Goal: Task Accomplishment & Management: Manage account settings

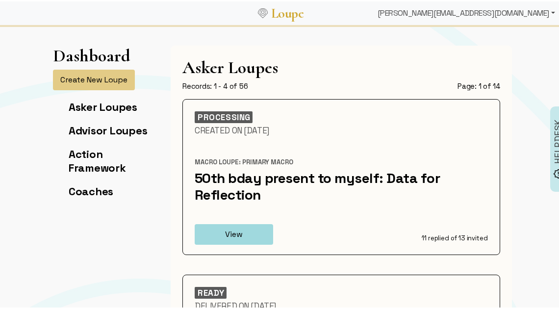
click at [510, 11] on div "[PERSON_NAME][EMAIL_ADDRESS][DOMAIN_NAME]" at bounding box center [465, 12] width 185 height 20
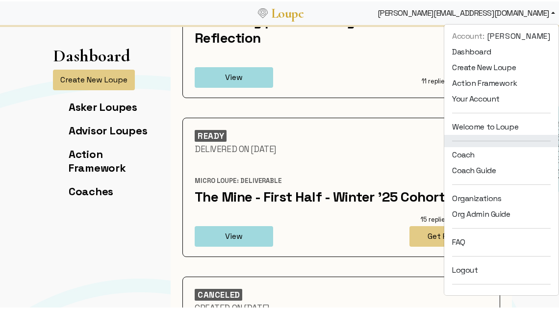
scroll to position [13, 0]
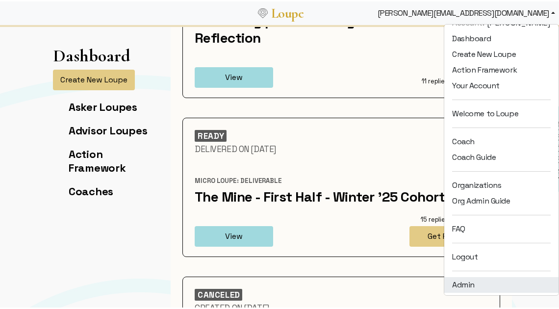
click at [464, 283] on link "Admin" at bounding box center [501, 283] width 114 height 16
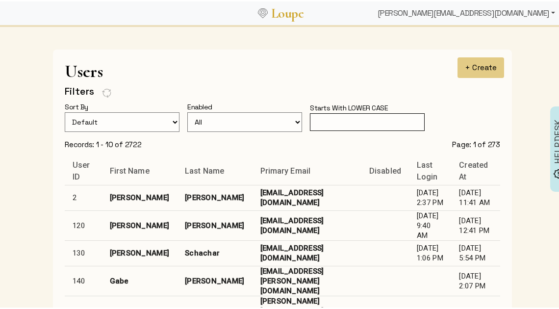
click at [486, 9] on div "[PERSON_NAME][EMAIL_ADDRESS][DOMAIN_NAME]" at bounding box center [465, 12] width 185 height 20
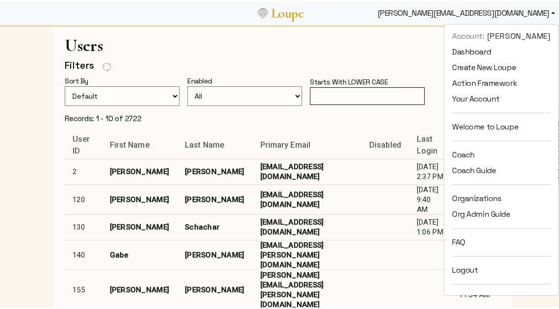
scroll to position [25, 0]
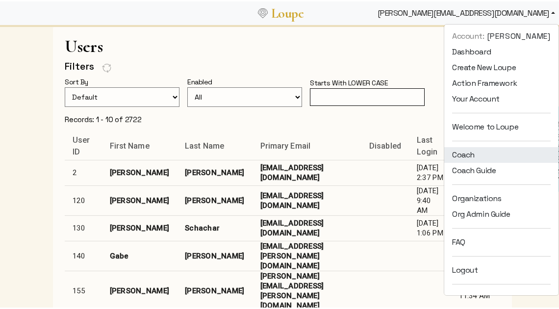
click at [460, 155] on link "Coach" at bounding box center [501, 154] width 114 height 16
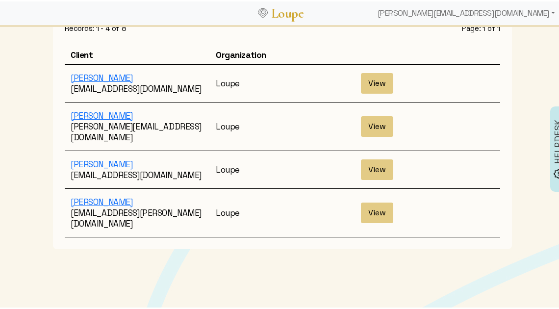
scroll to position [81, 0]
click at [372, 200] on button "View" at bounding box center [377, 210] width 32 height 21
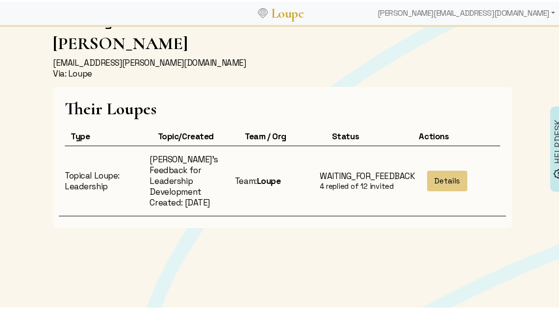
scroll to position [53, 0]
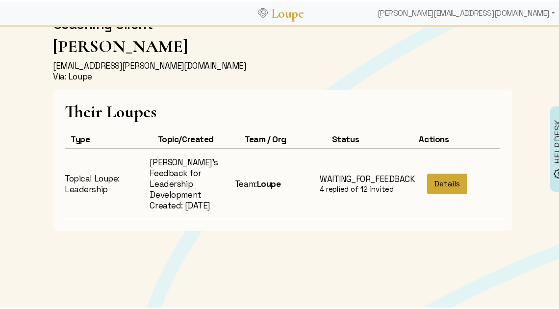
click at [447, 181] on button "Details" at bounding box center [447, 182] width 40 height 21
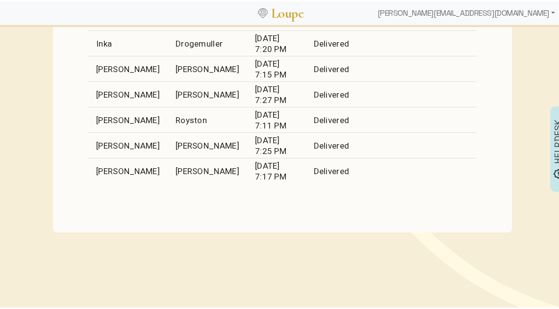
scroll to position [763, 0]
click at [484, 9] on div "[PERSON_NAME][EMAIL_ADDRESS][DOMAIN_NAME]" at bounding box center [465, 12] width 185 height 20
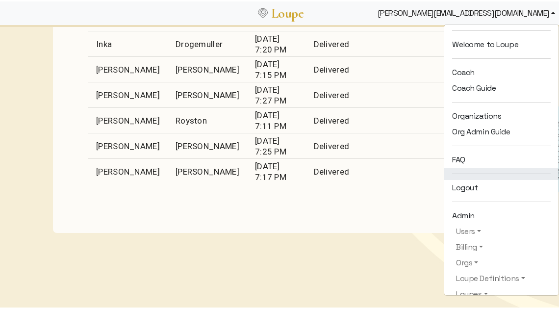
scroll to position [106, 0]
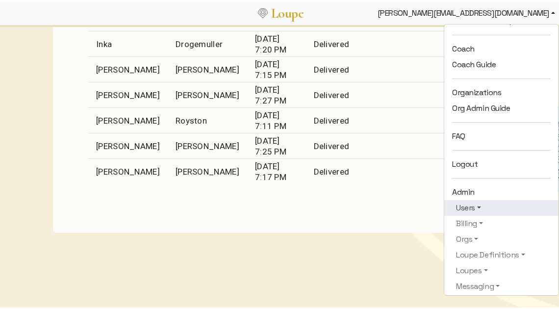
click at [467, 210] on link "Users" at bounding box center [501, 206] width 99 height 12
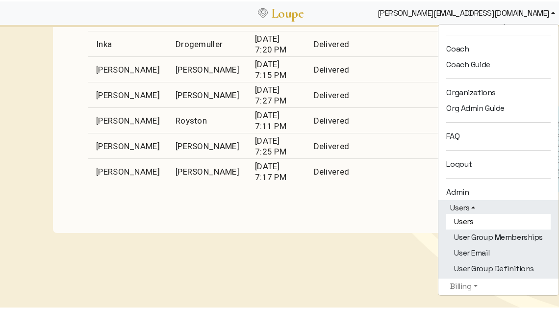
click at [463, 222] on link "Users" at bounding box center [498, 220] width 104 height 16
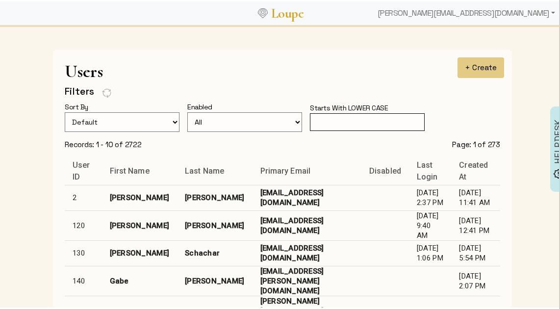
click at [316, 119] on input "text" at bounding box center [367, 121] width 115 height 18
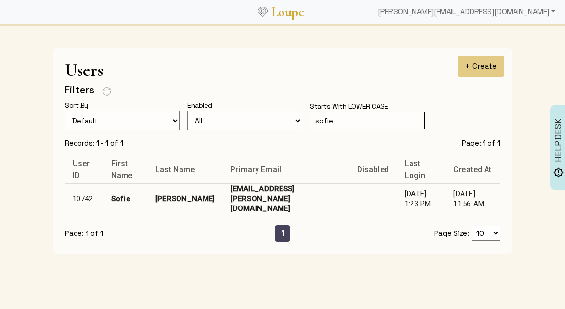
type input "sofie"
click at [263, 197] on td "[EMAIL_ADDRESS][PERSON_NAME][DOMAIN_NAME]" at bounding box center [285, 198] width 126 height 30
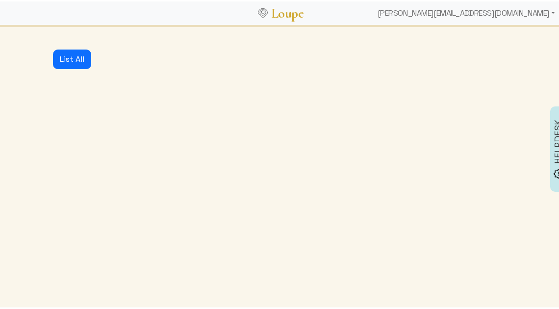
select select
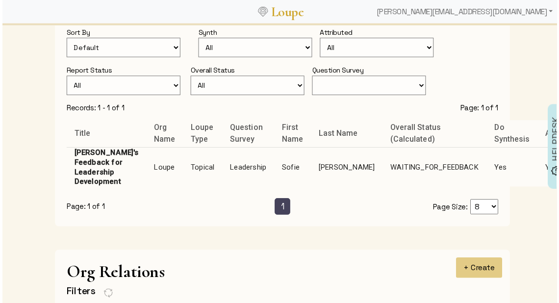
scroll to position [694, 0]
click at [274, 173] on td "Sofie" at bounding box center [292, 168] width 37 height 40
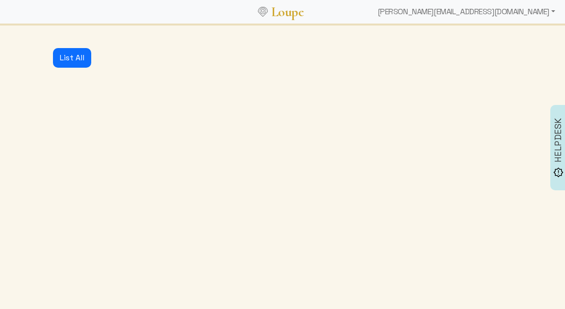
select select "1: CLOSED"
select select "6: WAITING_FOR_FEEDBACK"
select select "3: MIN_ADVISORS_INVITED"
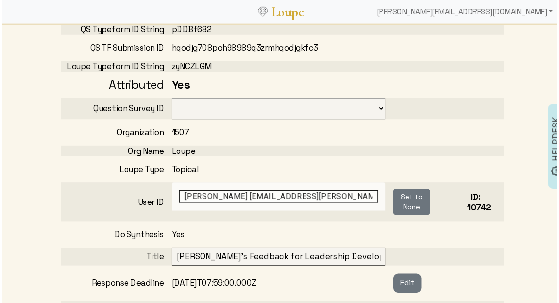
select select "125"
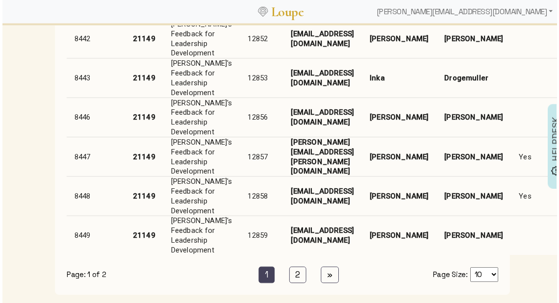
scroll to position [1686, 0]
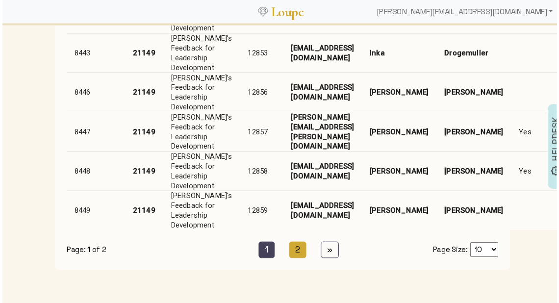
click at [297, 244] on link "2 (current)" at bounding box center [298, 252] width 18 height 17
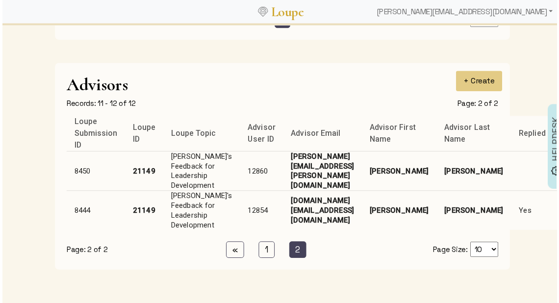
scroll to position [1369, 0]
click at [296, 167] on td "[PERSON_NAME][EMAIL_ADDRESS][PERSON_NAME][DOMAIN_NAME]" at bounding box center [322, 172] width 79 height 40
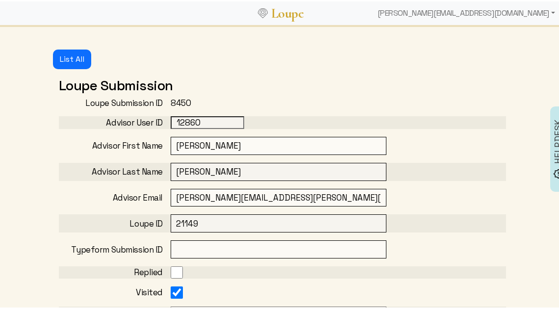
drag, startPoint x: 325, startPoint y: 197, endPoint x: 152, endPoint y: 196, distance: 173.0
click at [152, 196] on div "Advisor Email [PERSON_NAME][EMAIL_ADDRESS][PERSON_NAME][DOMAIN_NAME]" at bounding box center [282, 196] width 447 height 18
click at [325, 197] on input "[PERSON_NAME][EMAIL_ADDRESS][PERSON_NAME][DOMAIN_NAME]" at bounding box center [279, 196] width 216 height 18
drag, startPoint x: 328, startPoint y: 196, endPoint x: 164, endPoint y: 196, distance: 164.2
click at [164, 196] on div "Advisor Email [PERSON_NAME][EMAIL_ADDRESS][PERSON_NAME][DOMAIN_NAME]" at bounding box center [282, 196] width 447 height 18
